Goal: Task Accomplishment & Management: Manage account settings

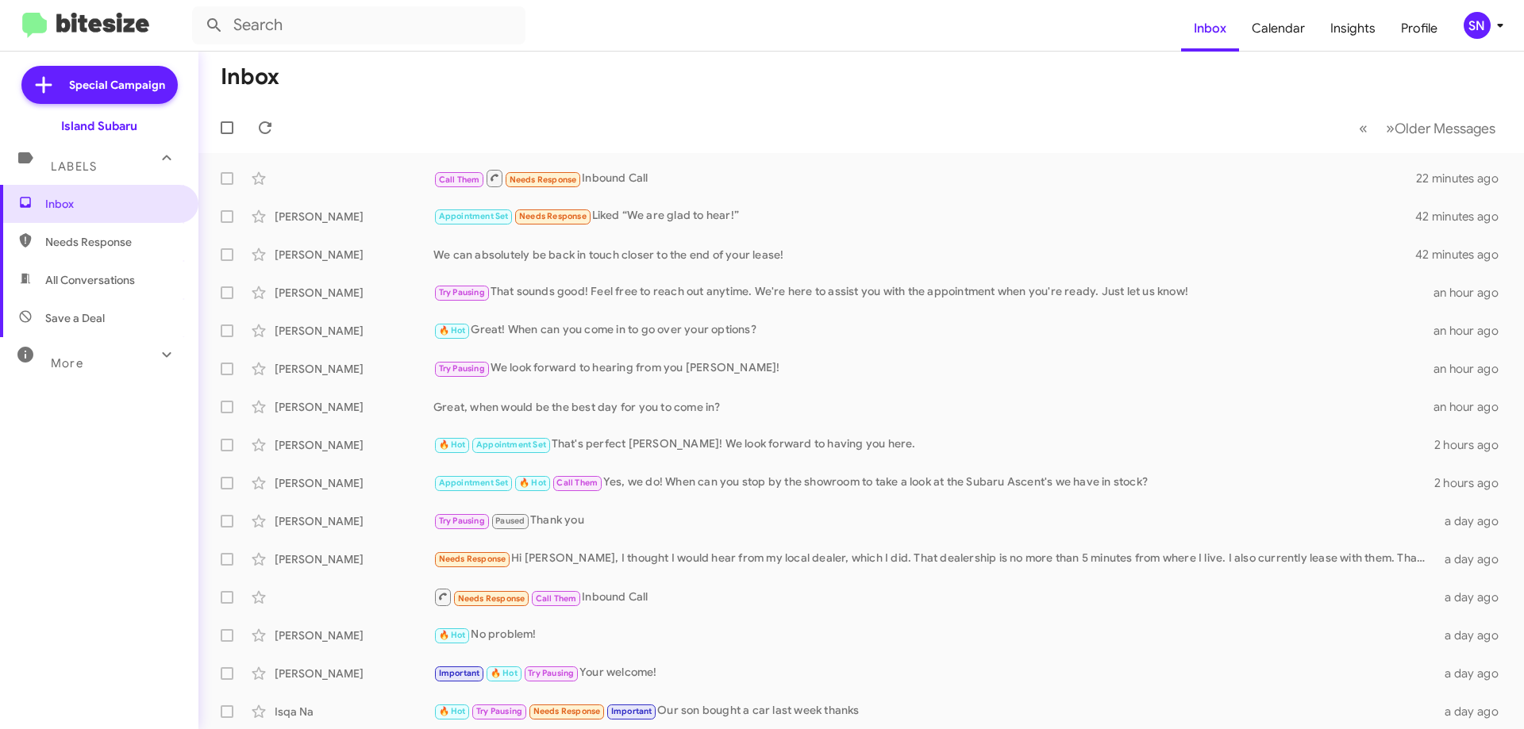
click at [1476, 22] on div "SN" at bounding box center [1476, 25] width 27 height 27
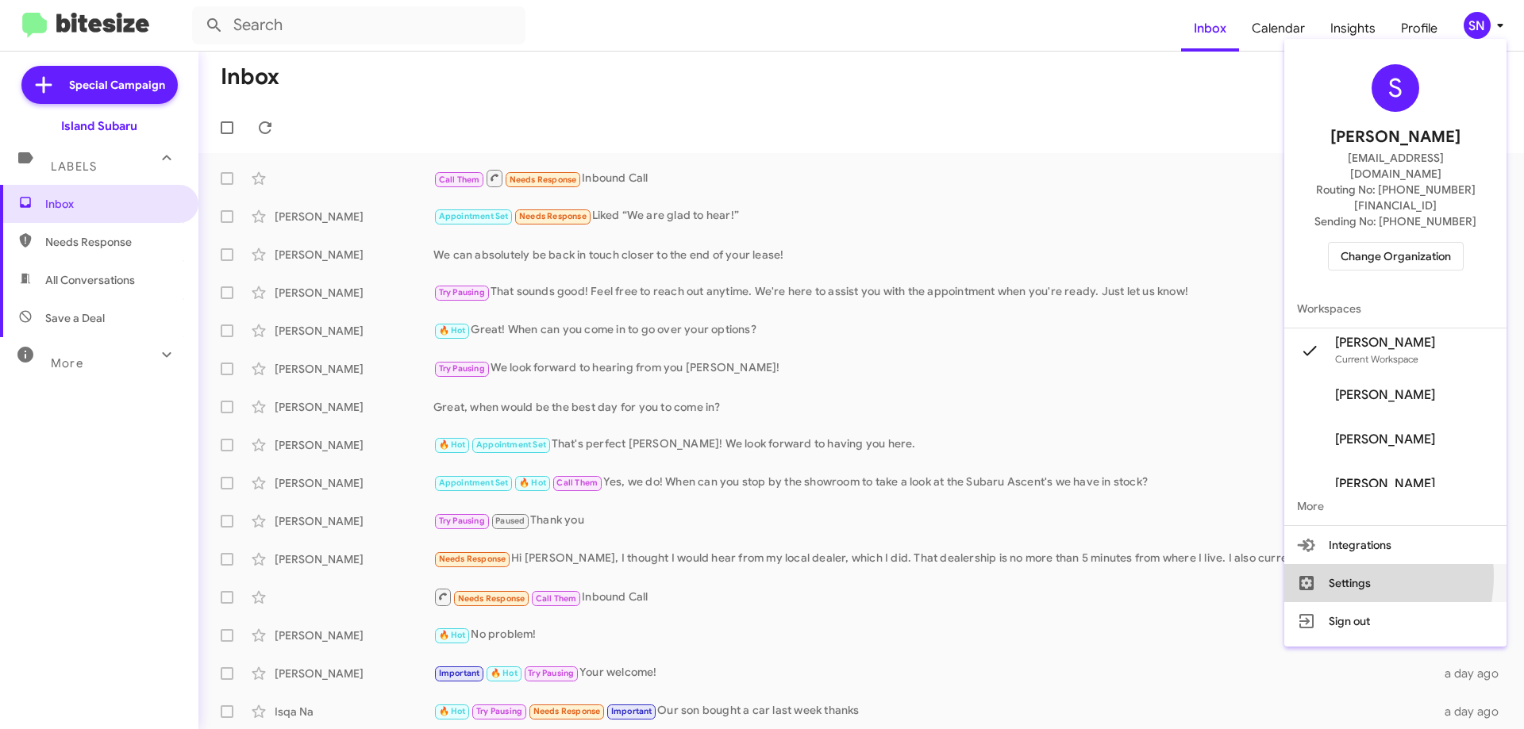
click at [1359, 564] on button "Settings" at bounding box center [1395, 583] width 222 height 38
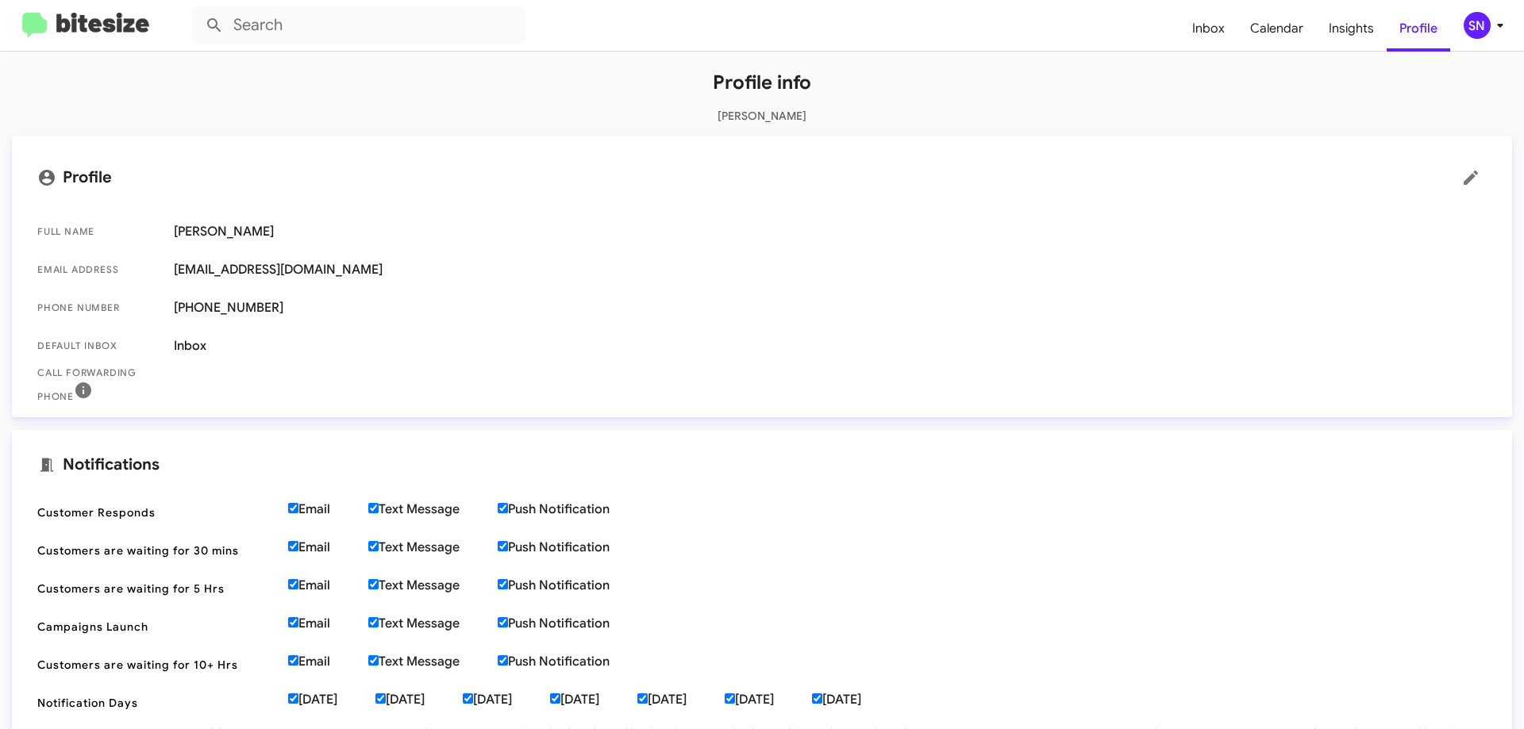
scroll to position [365, 0]
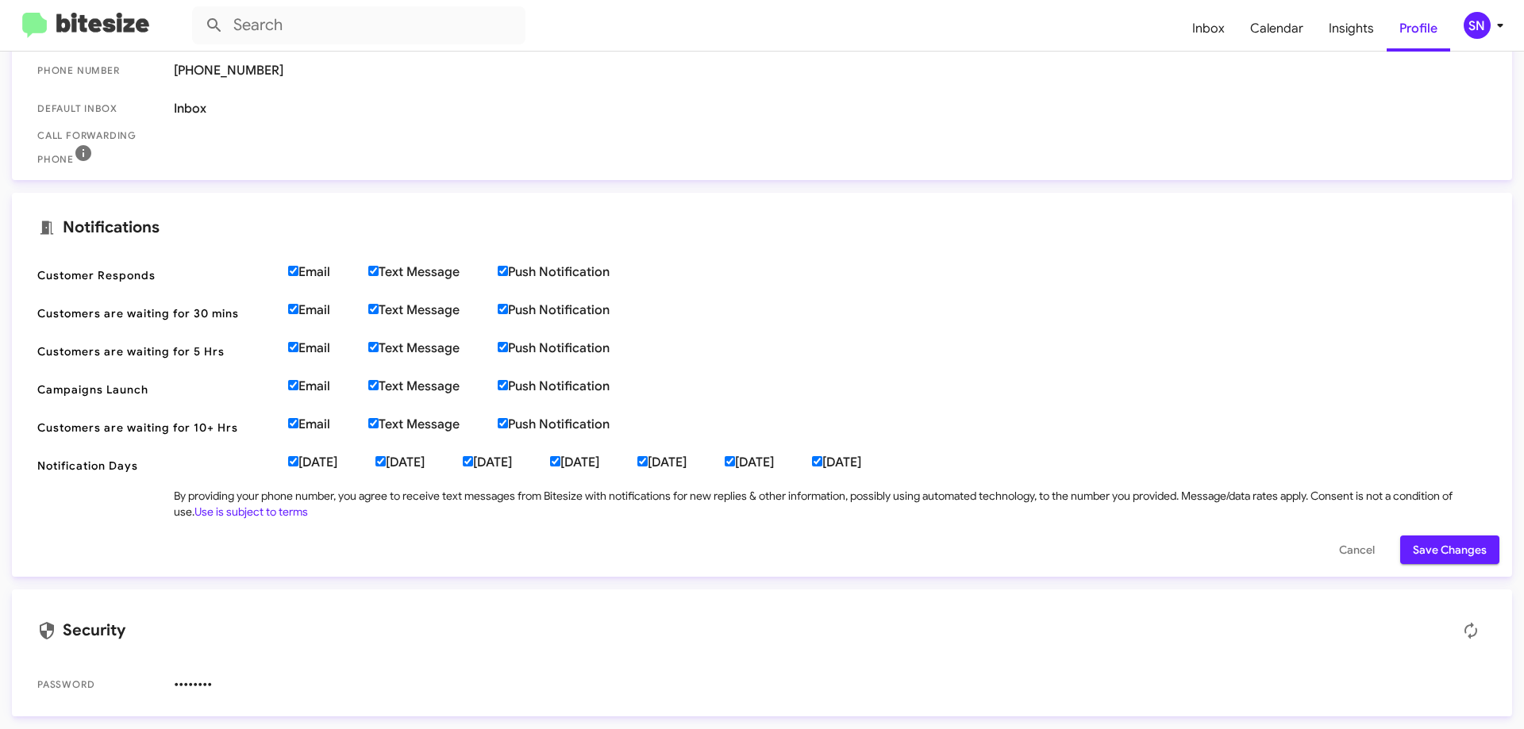
click at [822, 463] on input "[DATE]" at bounding box center [817, 461] width 10 height 10
checkbox input "false"
click at [1420, 560] on span "Save Changes" at bounding box center [1450, 550] width 74 height 29
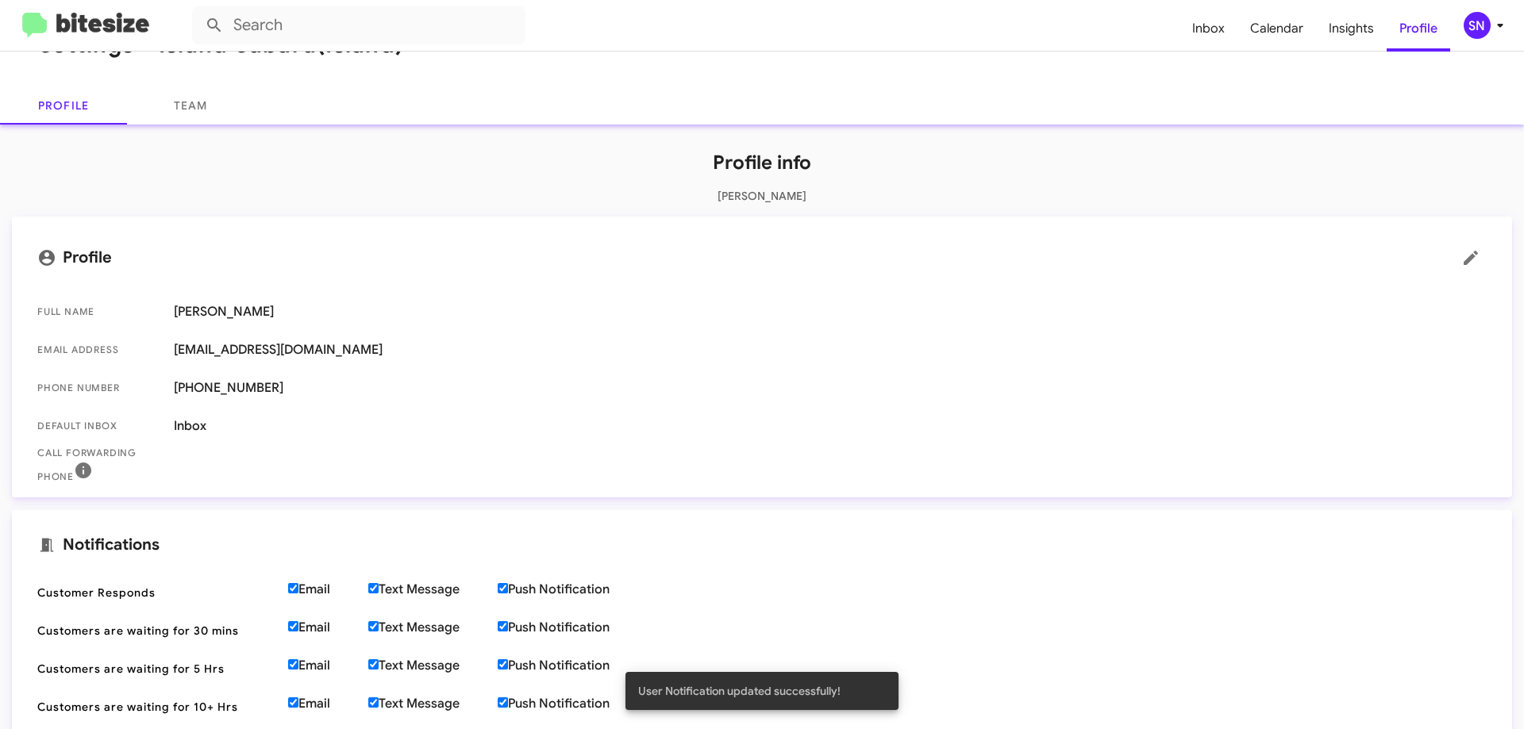
scroll to position [0, 0]
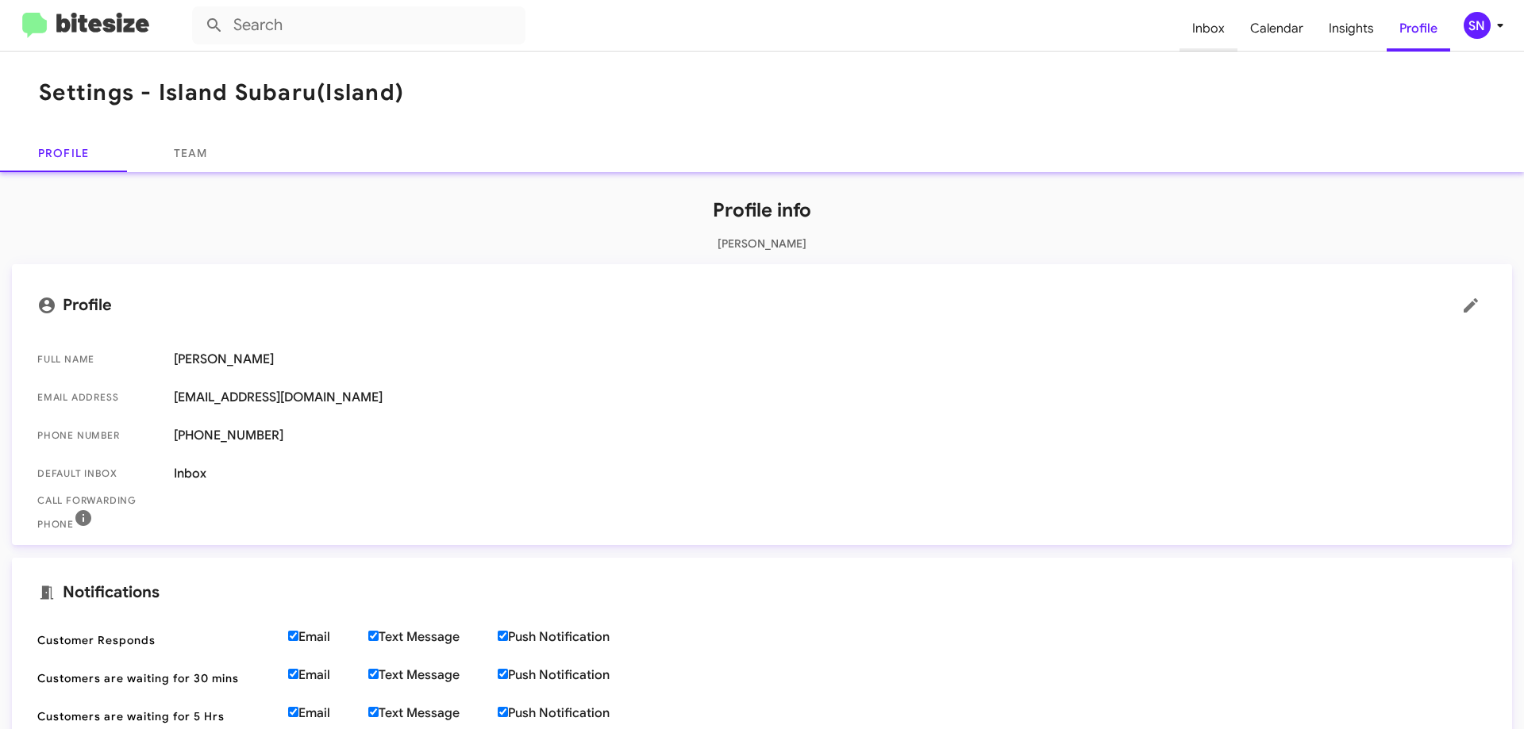
click at [1219, 25] on span "Inbox" at bounding box center [1208, 29] width 58 height 46
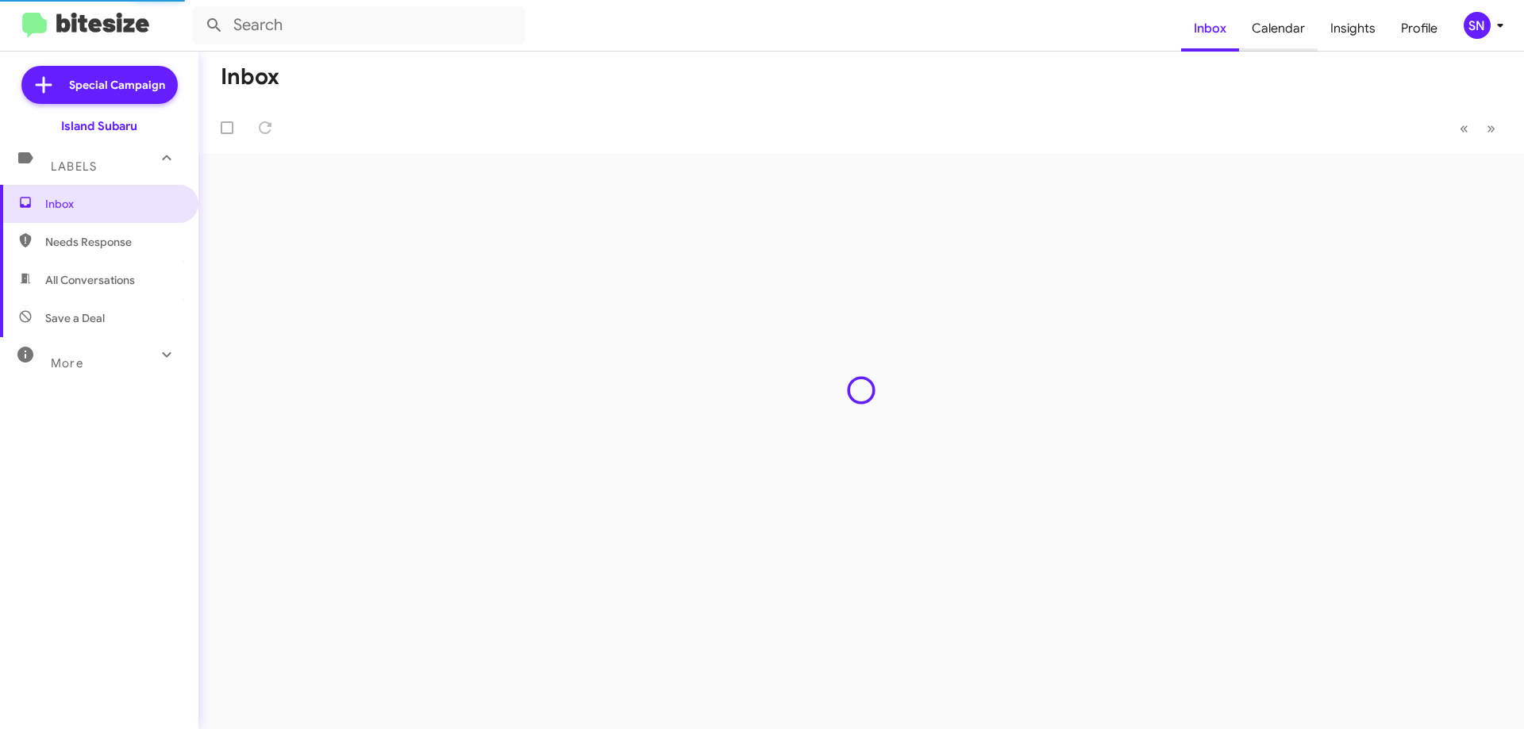
click at [1268, 25] on span "Calendar" at bounding box center [1278, 29] width 79 height 46
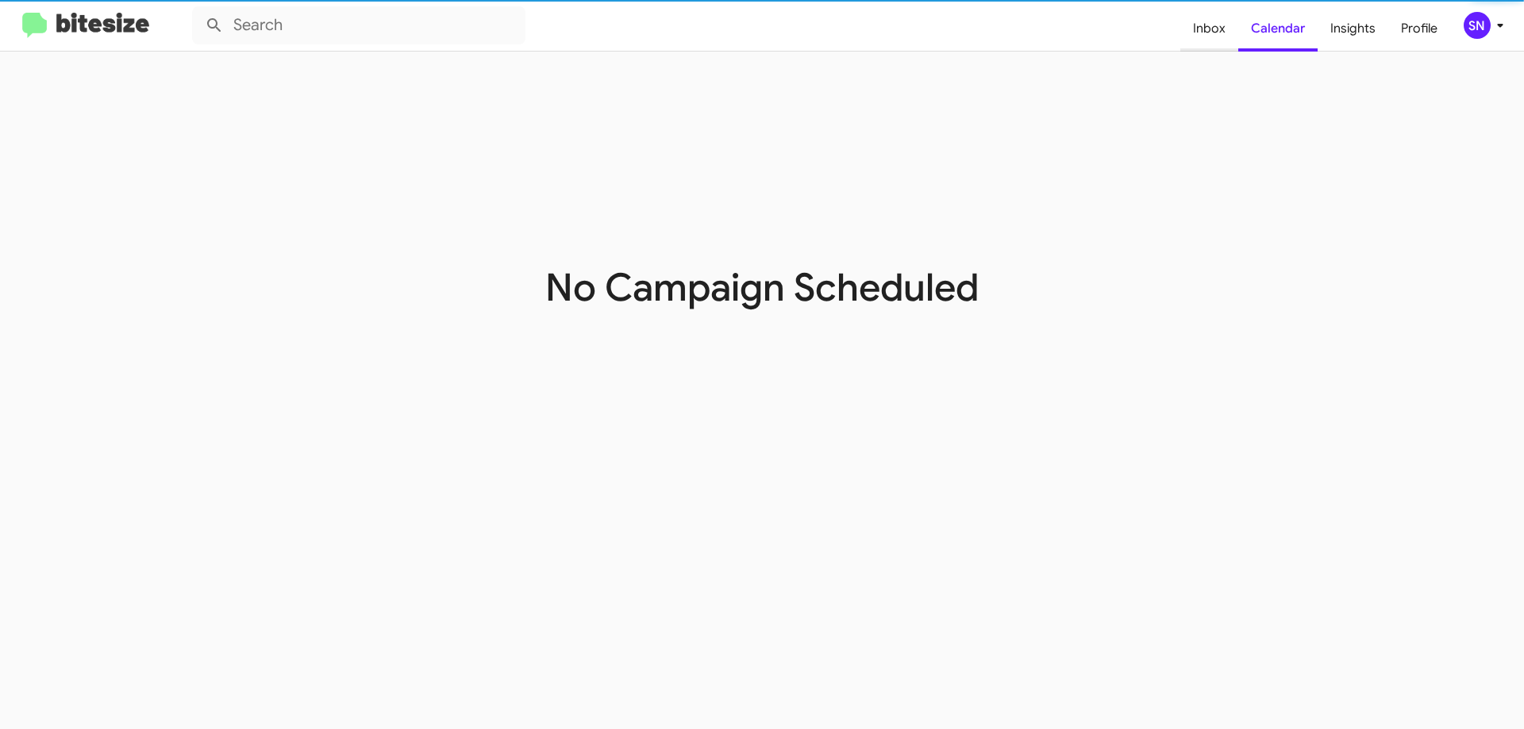
click at [1212, 26] on span "Inbox" at bounding box center [1209, 29] width 58 height 46
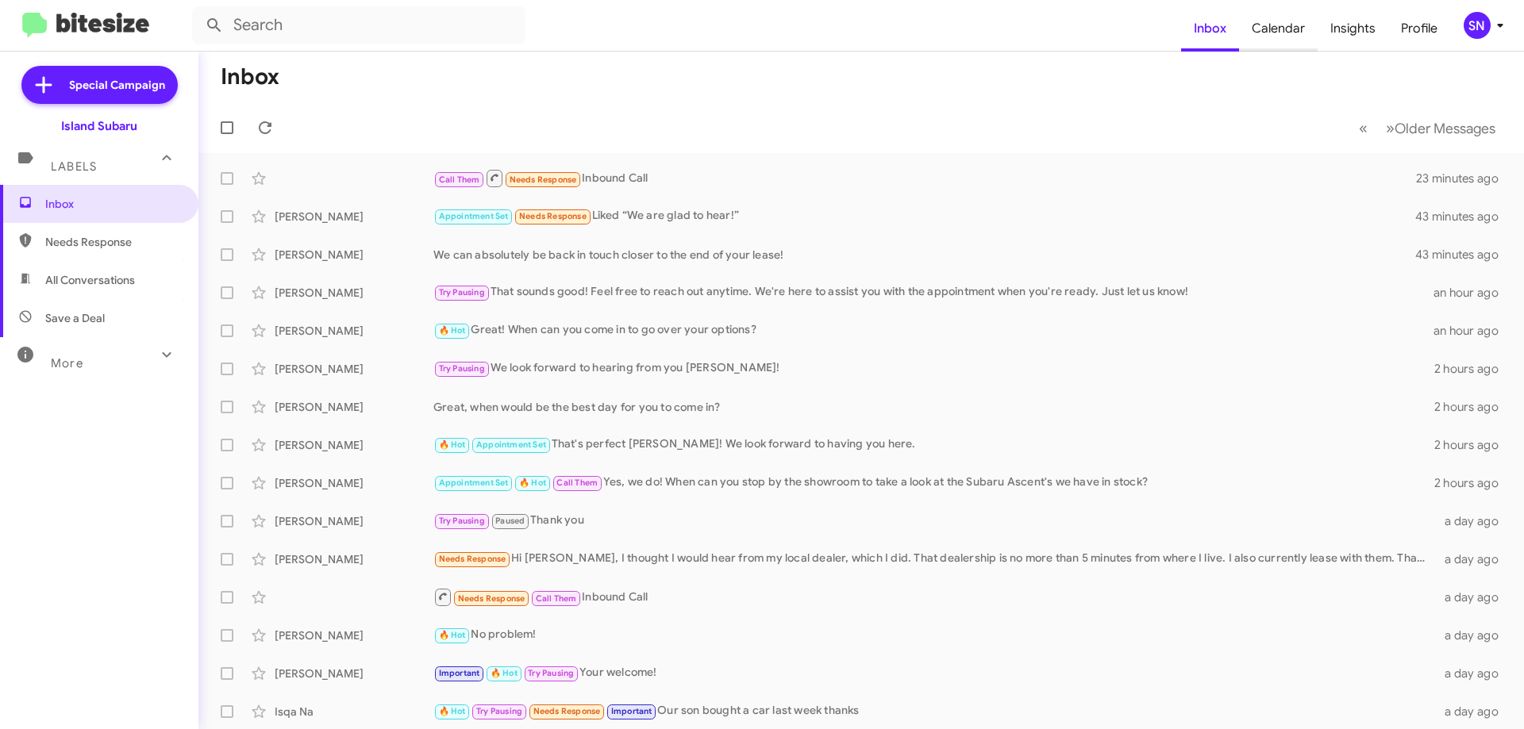
click at [1268, 38] on span "Calendar" at bounding box center [1278, 29] width 79 height 46
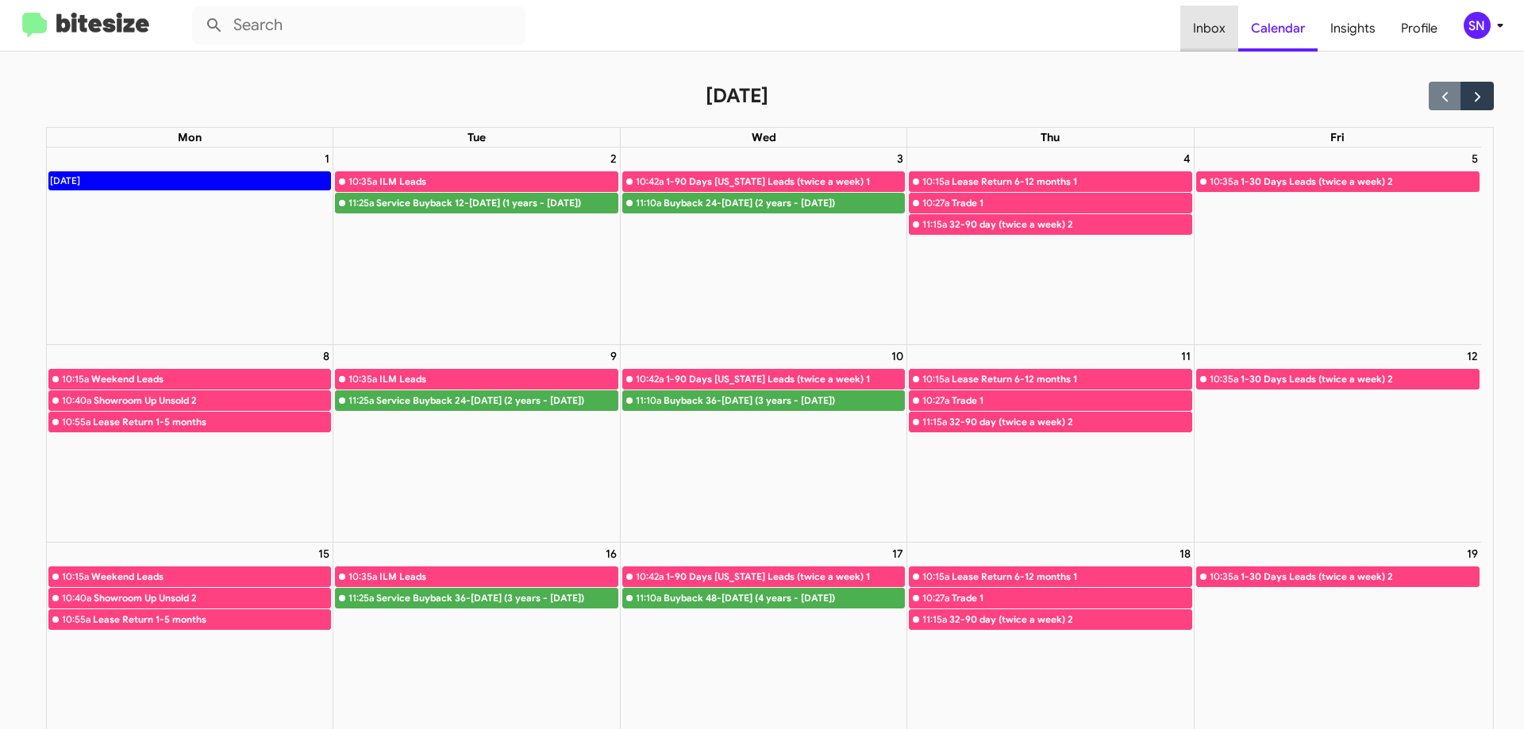
click at [1227, 29] on span "Inbox" at bounding box center [1209, 29] width 58 height 46
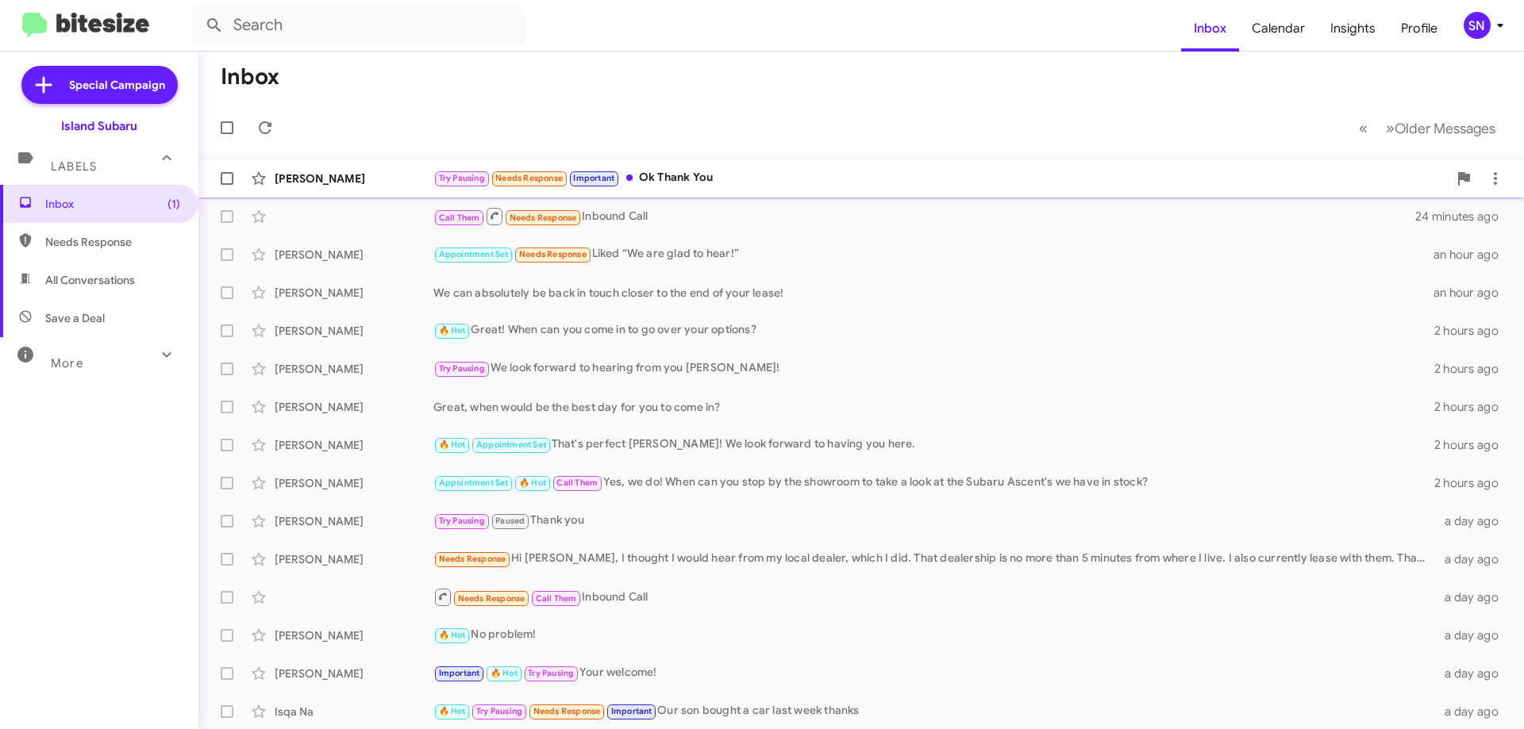
click at [816, 165] on div "[PERSON_NAME] Try Pausing Needs Response Important Ok Thank You in a few seconds" at bounding box center [861, 179] width 1300 height 32
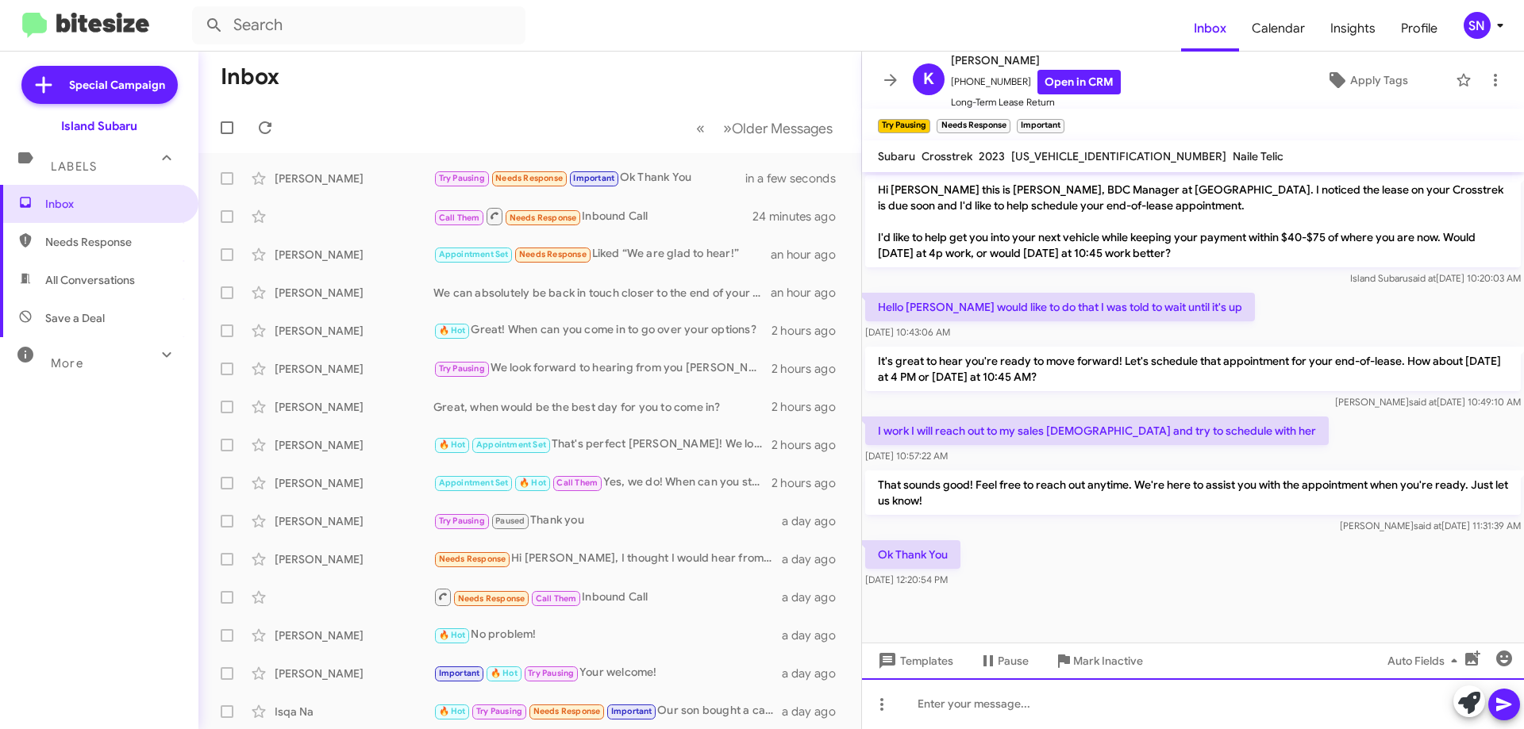
click at [934, 702] on div at bounding box center [1193, 704] width 662 height 51
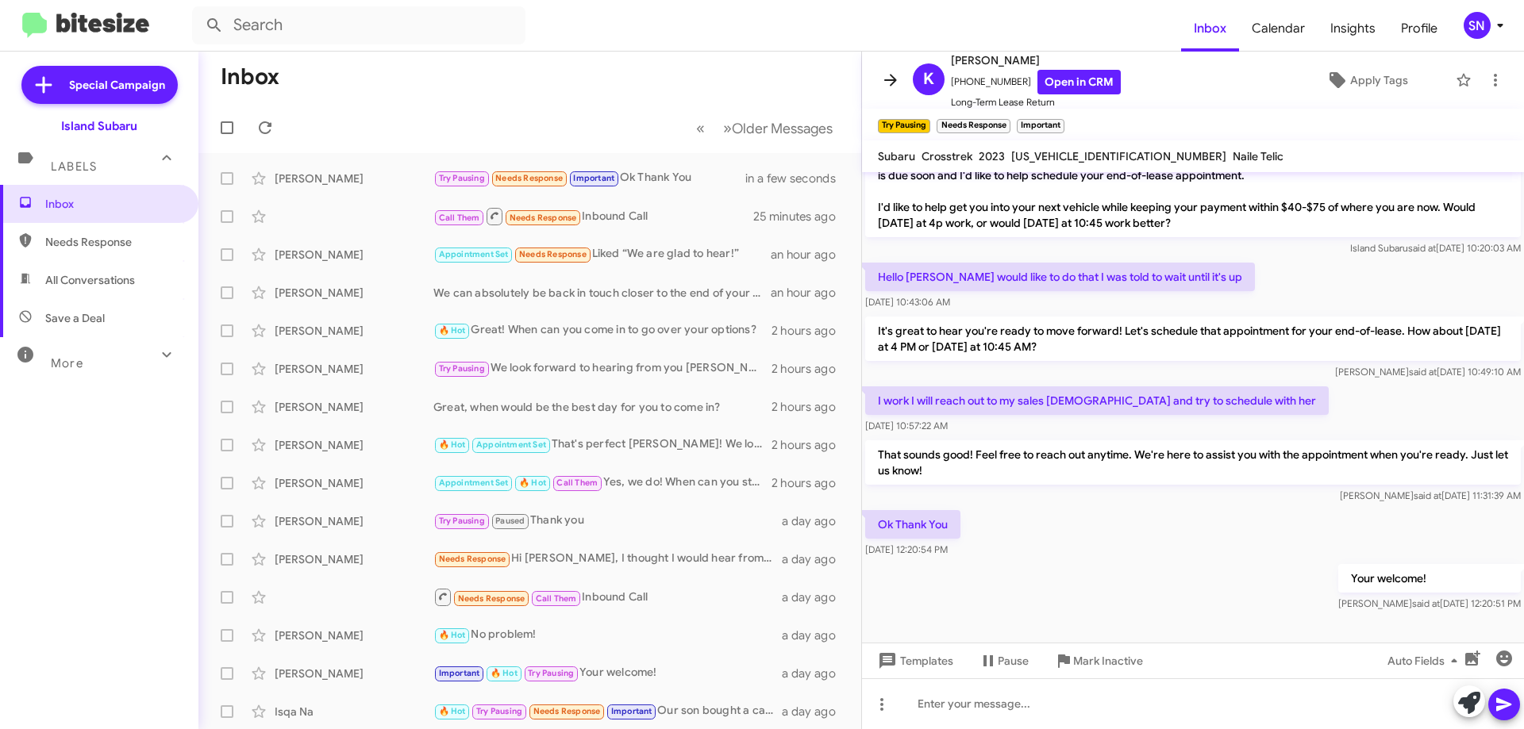
click at [890, 85] on icon at bounding box center [890, 80] width 19 height 19
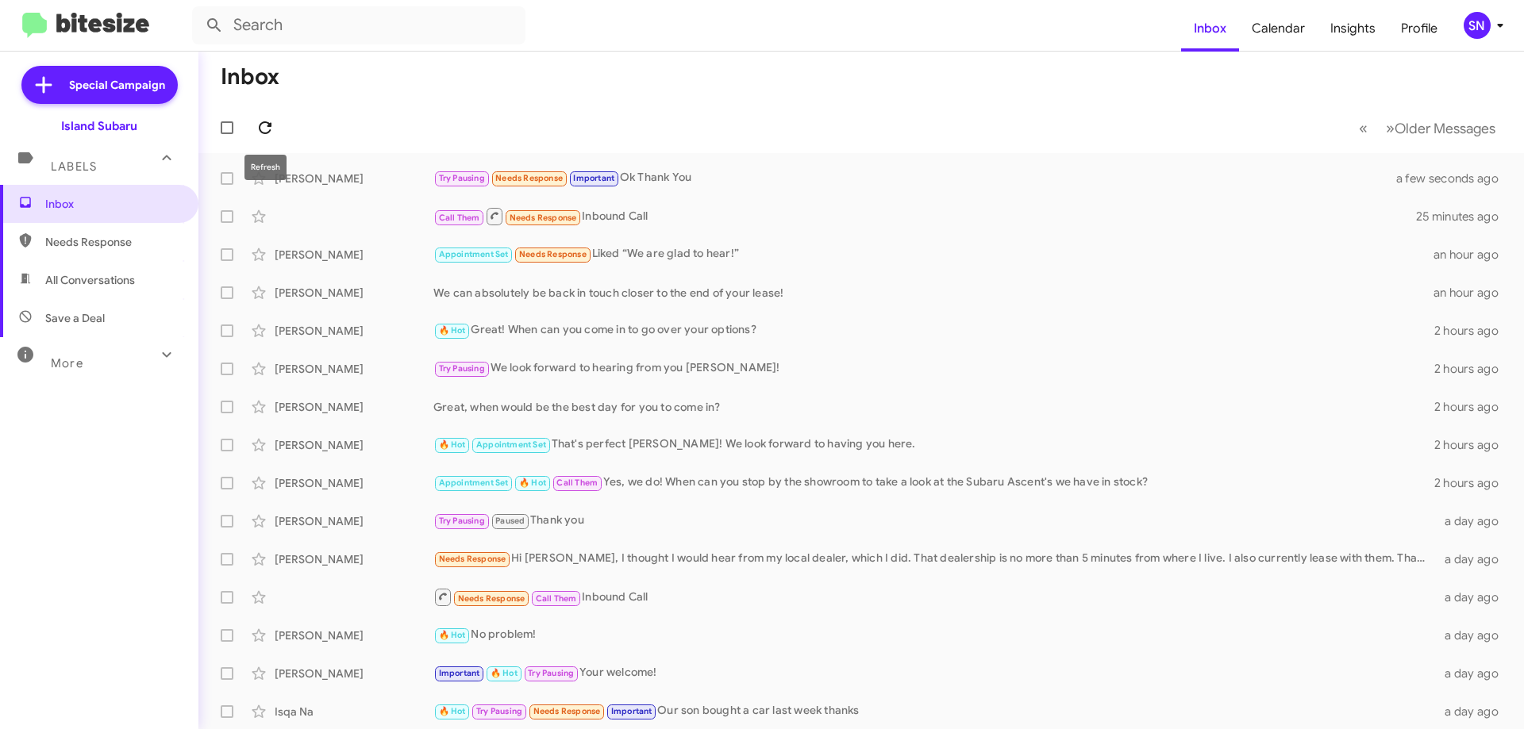
click at [263, 129] on icon at bounding box center [265, 127] width 19 height 19
click at [1486, 25] on div "SN" at bounding box center [1476, 25] width 27 height 27
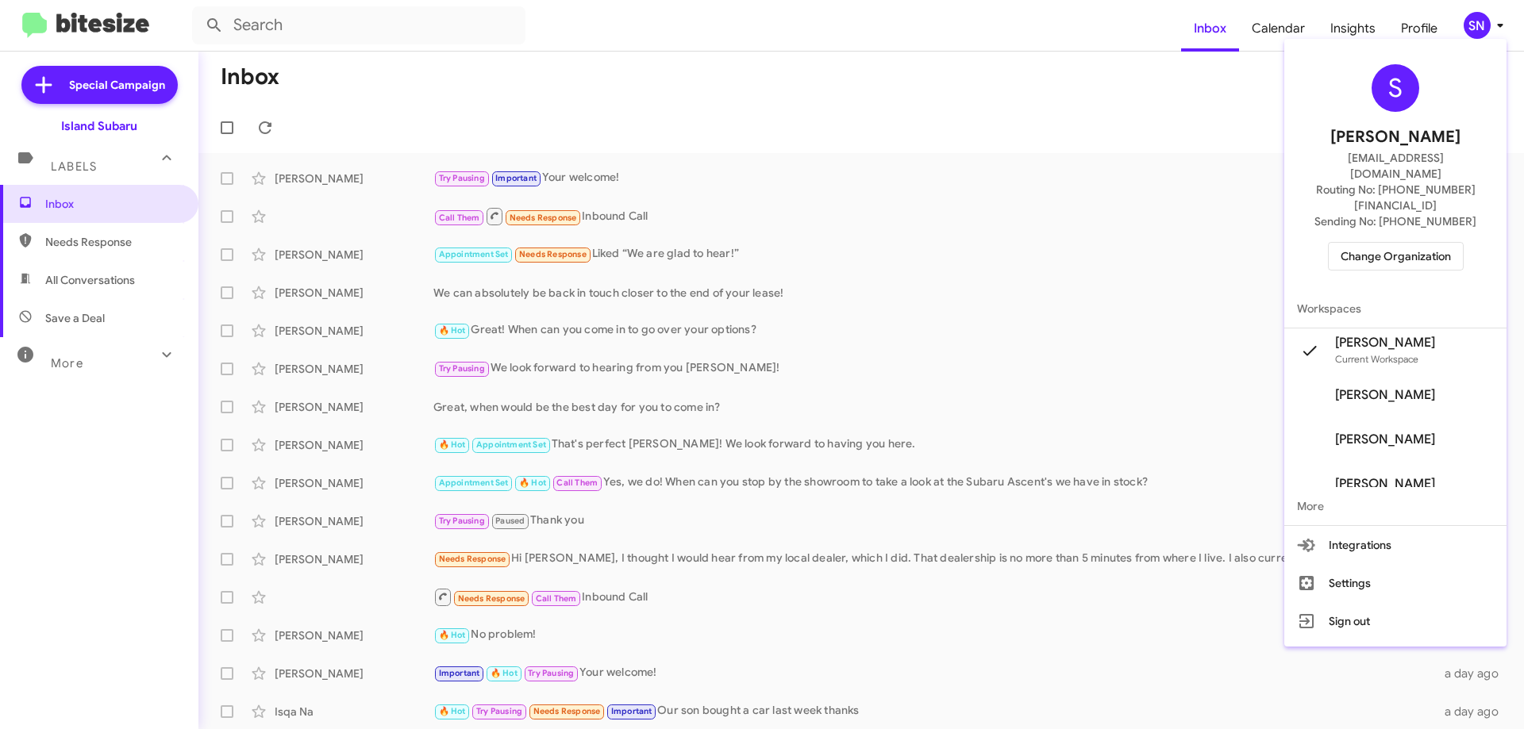
click at [1152, 252] on div at bounding box center [762, 364] width 1524 height 729
